Goal: Task Accomplishment & Management: Manage account settings

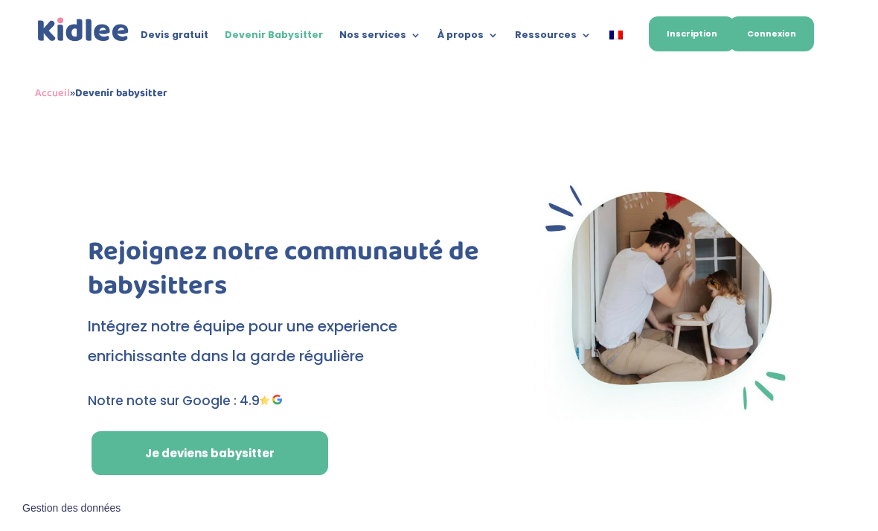
click at [767, 34] on link "Connexion" at bounding box center [771, 33] width 85 height 35
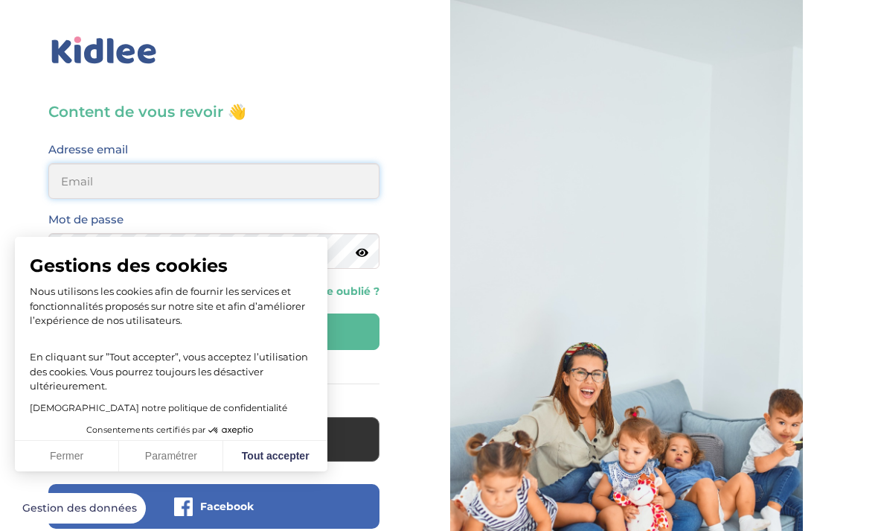
type input "caroline.shi6@gmail.com"
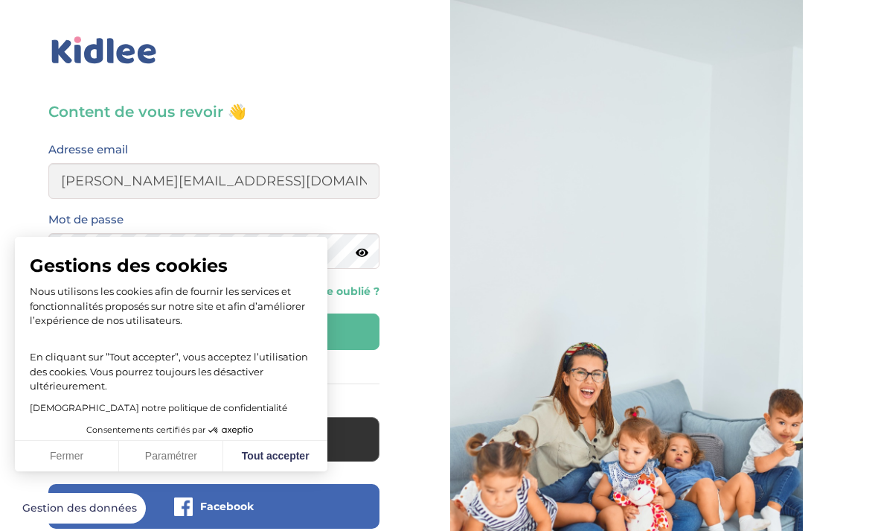
click at [214, 331] on button "Se connecter" at bounding box center [213, 331] width 331 height 36
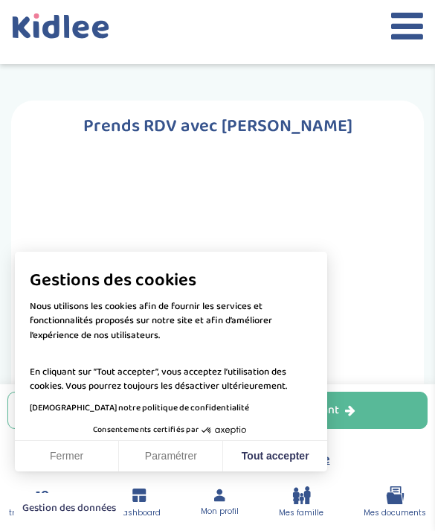
click at [71, 456] on button "Fermer" at bounding box center [67, 456] width 104 height 31
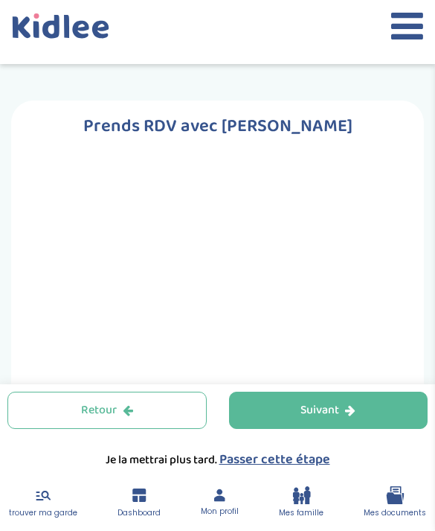
click at [403, 18] on icon at bounding box center [408, 25] width 32 height 37
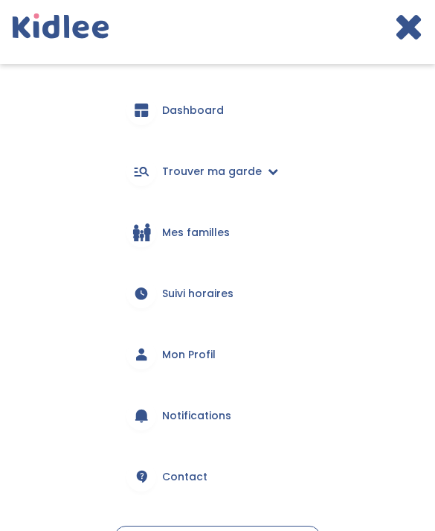
click at [404, 28] on icon at bounding box center [409, 25] width 29 height 37
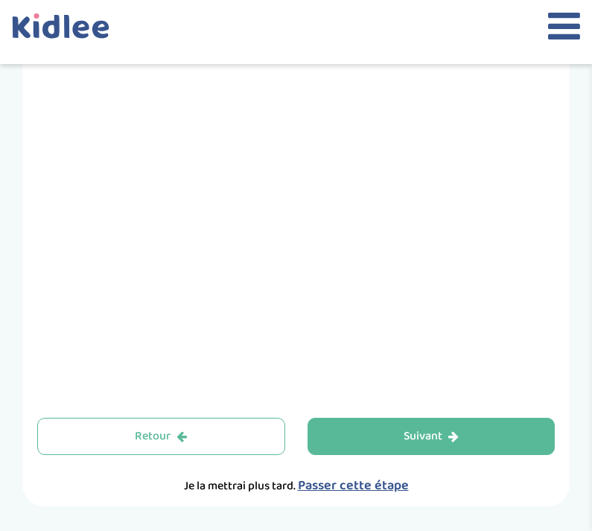
scroll to position [642, 0]
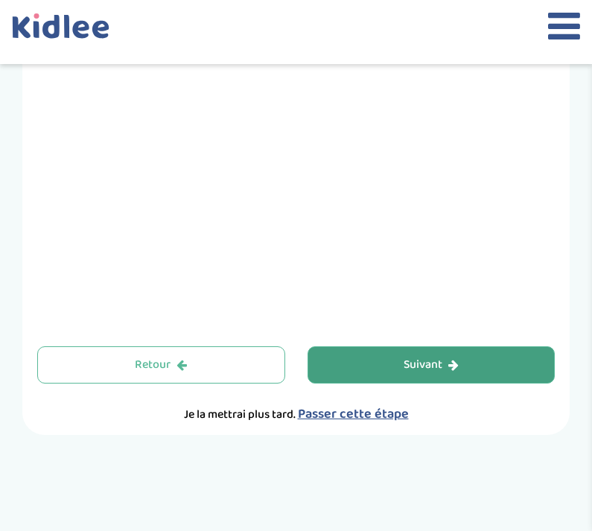
click at [475, 374] on button "Suivant" at bounding box center [431, 364] width 248 height 37
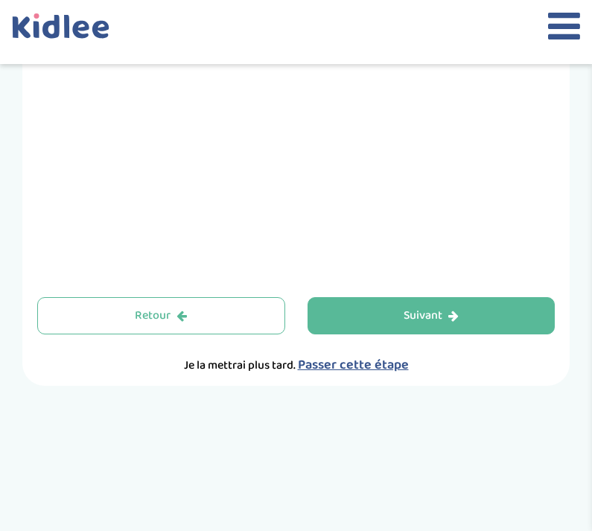
scroll to position [692, 0]
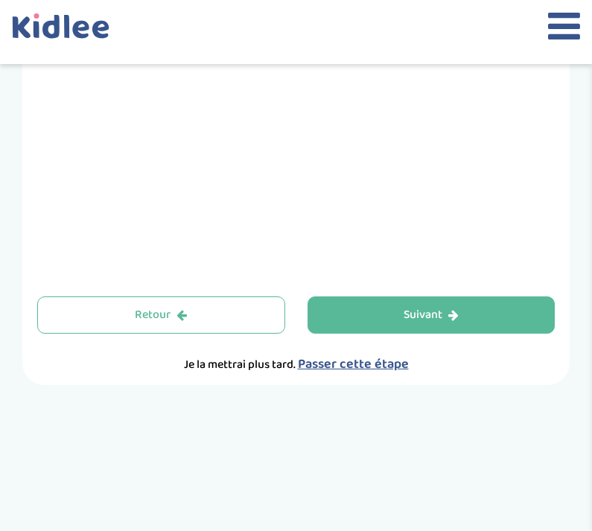
click at [353, 372] on span "Passer cette étape" at bounding box center [353, 364] width 111 height 21
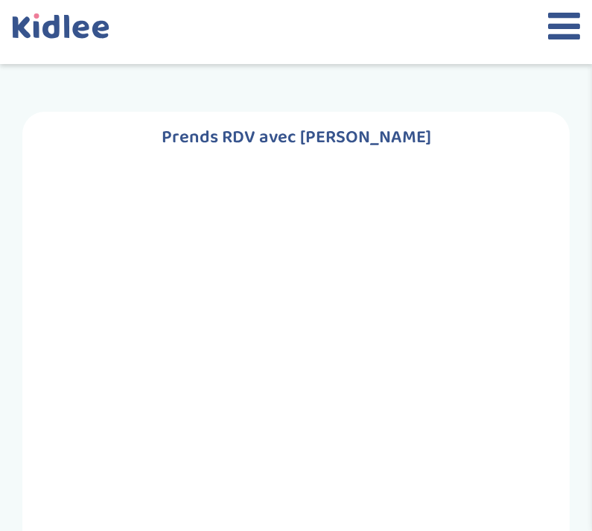
click at [558, 26] on icon at bounding box center [564, 25] width 32 height 37
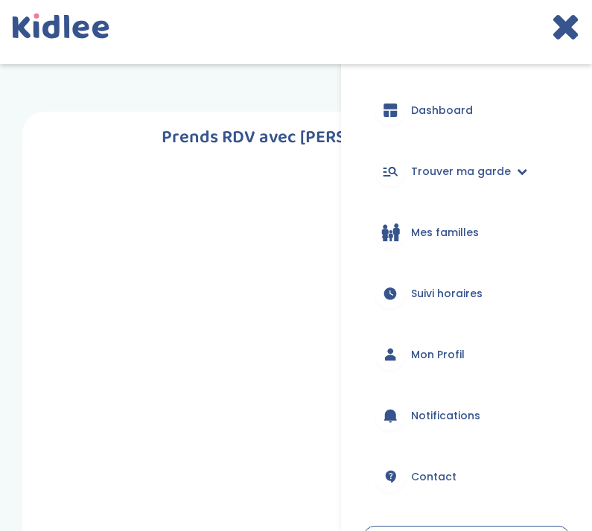
click at [474, 349] on link "Mon Profil" at bounding box center [466, 355] width 206 height 54
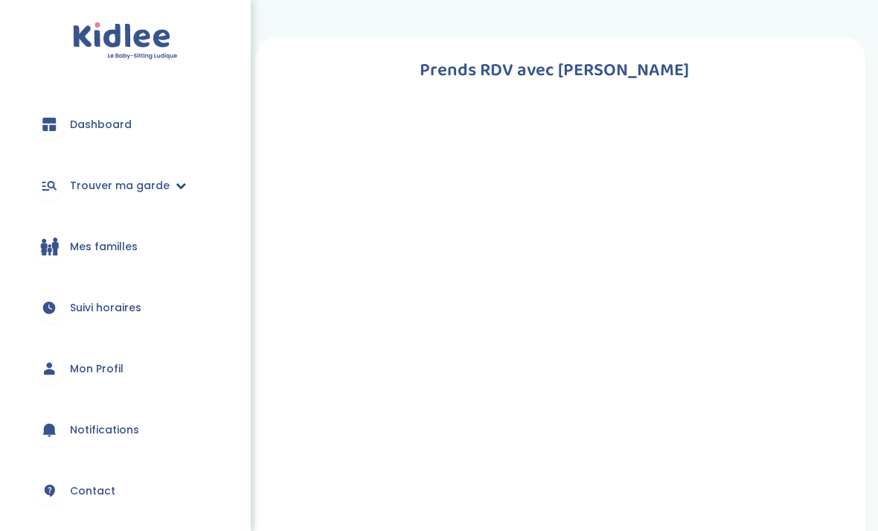
click at [131, 191] on span "Trouver ma garde" at bounding box center [120, 186] width 100 height 16
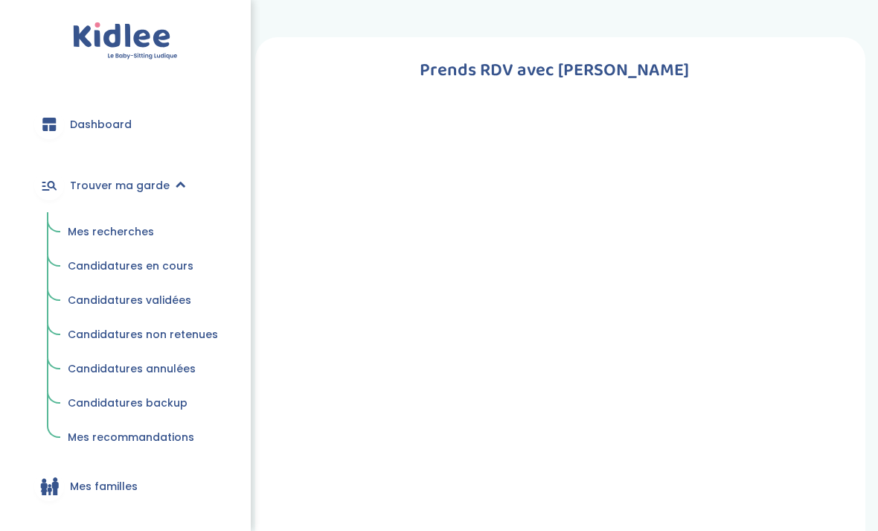
click at [127, 233] on span "Mes recherches" at bounding box center [111, 231] width 86 height 15
